Goal: Task Accomplishment & Management: Manage account settings

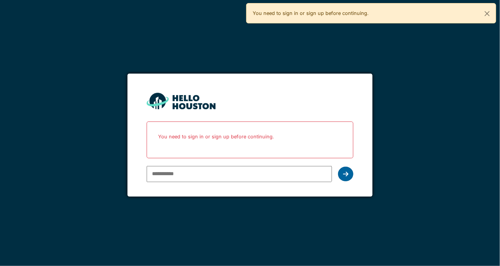
type input "**********"
click at [344, 172] on icon at bounding box center [345, 174] width 5 height 6
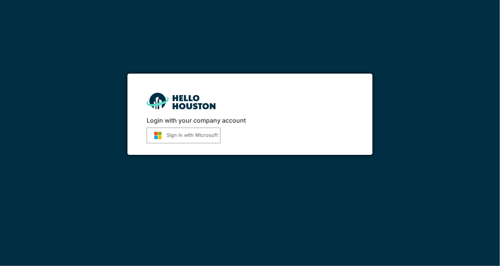
click at [193, 137] on button "Sign in with Microsoft" at bounding box center [184, 136] width 74 height 16
